Goal: Check status: Check status

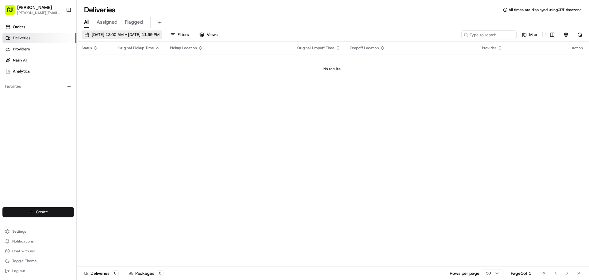
click at [129, 36] on span "[DATE] 12:00 AM - [DATE] 11:59 PM" at bounding box center [126, 35] width 68 height 6
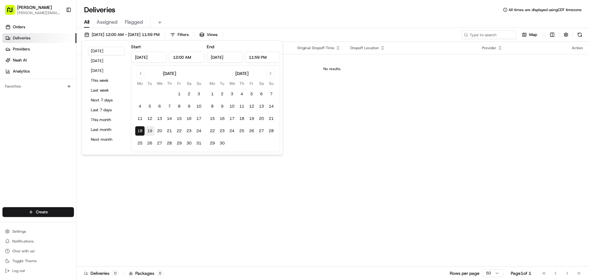
click at [152, 133] on button "19" at bounding box center [150, 131] width 10 height 10
type input "[DATE]"
click at [409, 172] on div "Status Original Pickup Time Pickup Location Original Dropoff Time Dropoff Locat…" at bounding box center [332, 154] width 511 height 224
